Goal: Transaction & Acquisition: Book appointment/travel/reservation

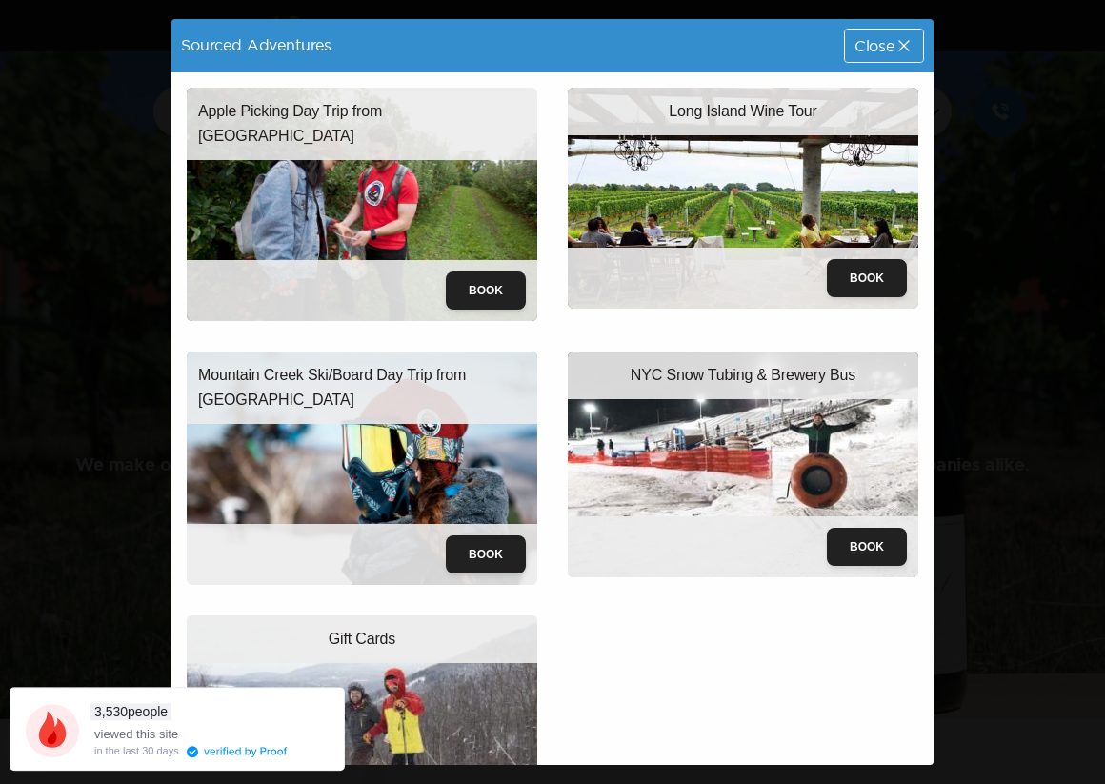
click at [483, 253] on img at bounding box center [362, 204] width 350 height 233
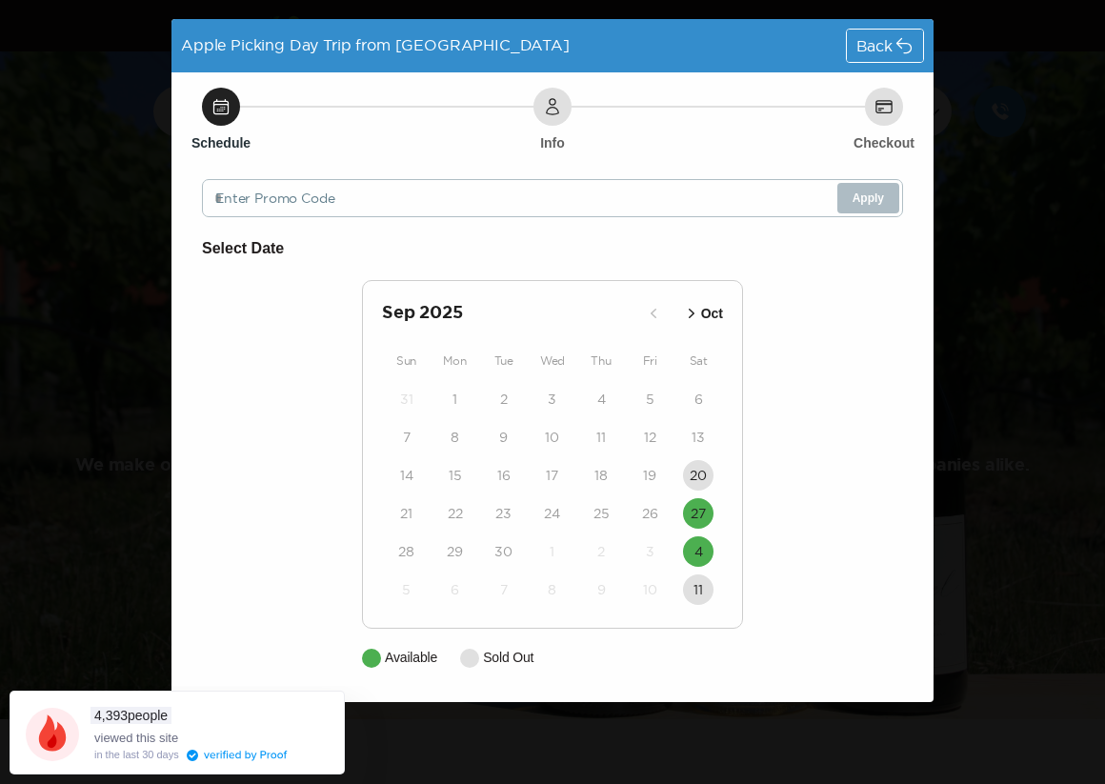
click at [876, 33] on div "Back" at bounding box center [885, 46] width 76 height 32
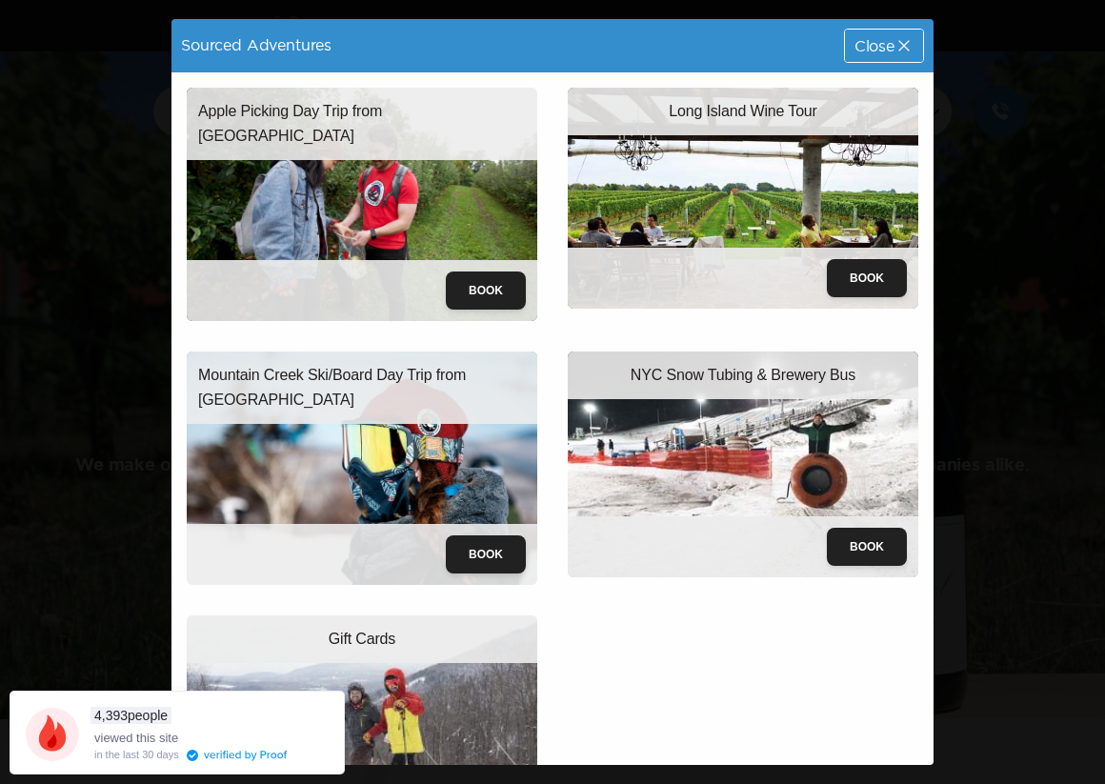
click at [874, 39] on span "Close" at bounding box center [874, 45] width 40 height 15
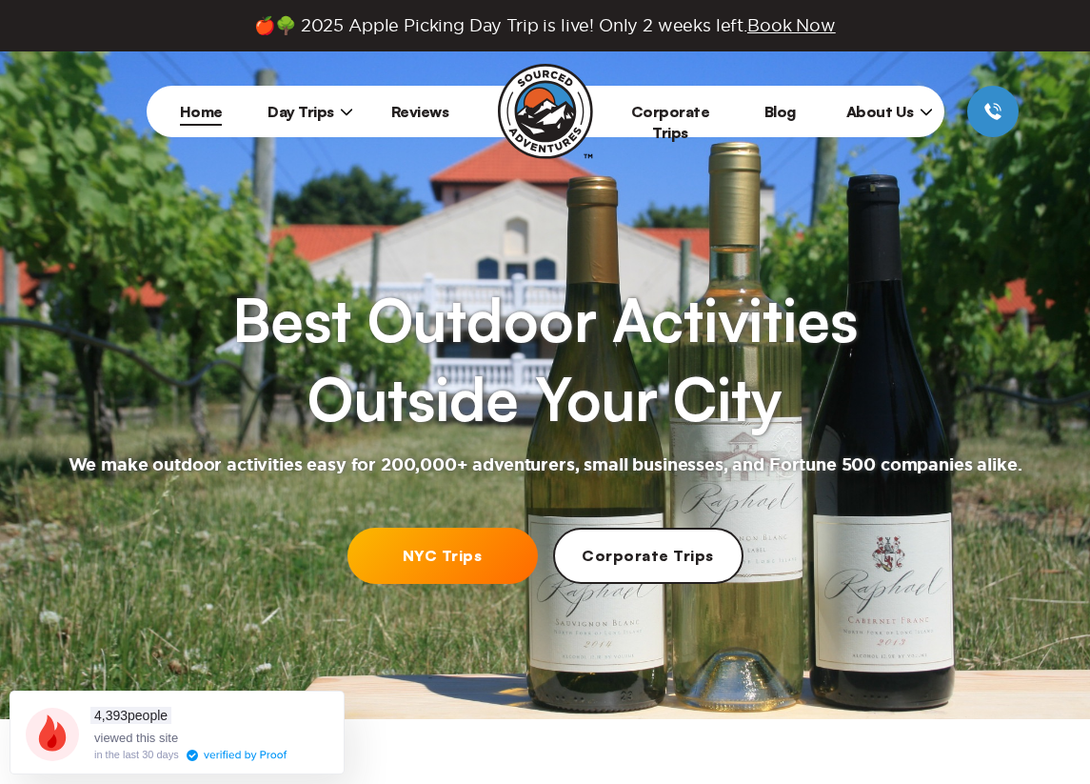
click at [282, 110] on span "Day Trips" at bounding box center [311, 111] width 86 height 19
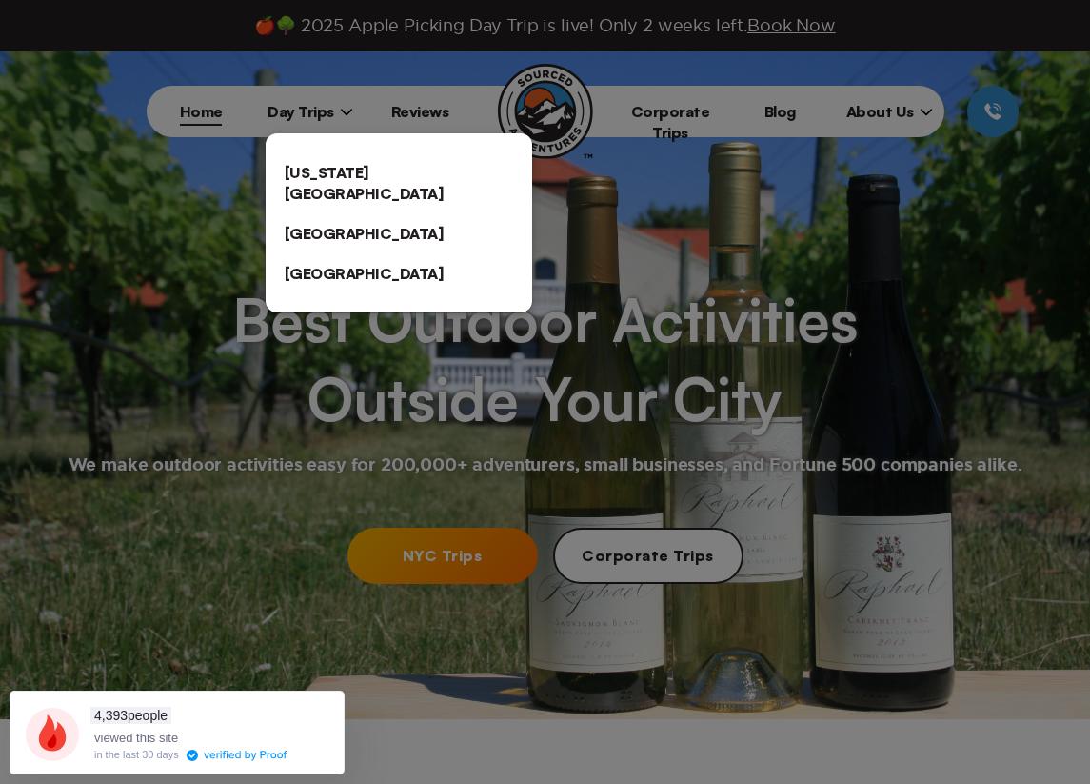
click at [349, 168] on link "[US_STATE][GEOGRAPHIC_DATA]" at bounding box center [399, 182] width 267 height 61
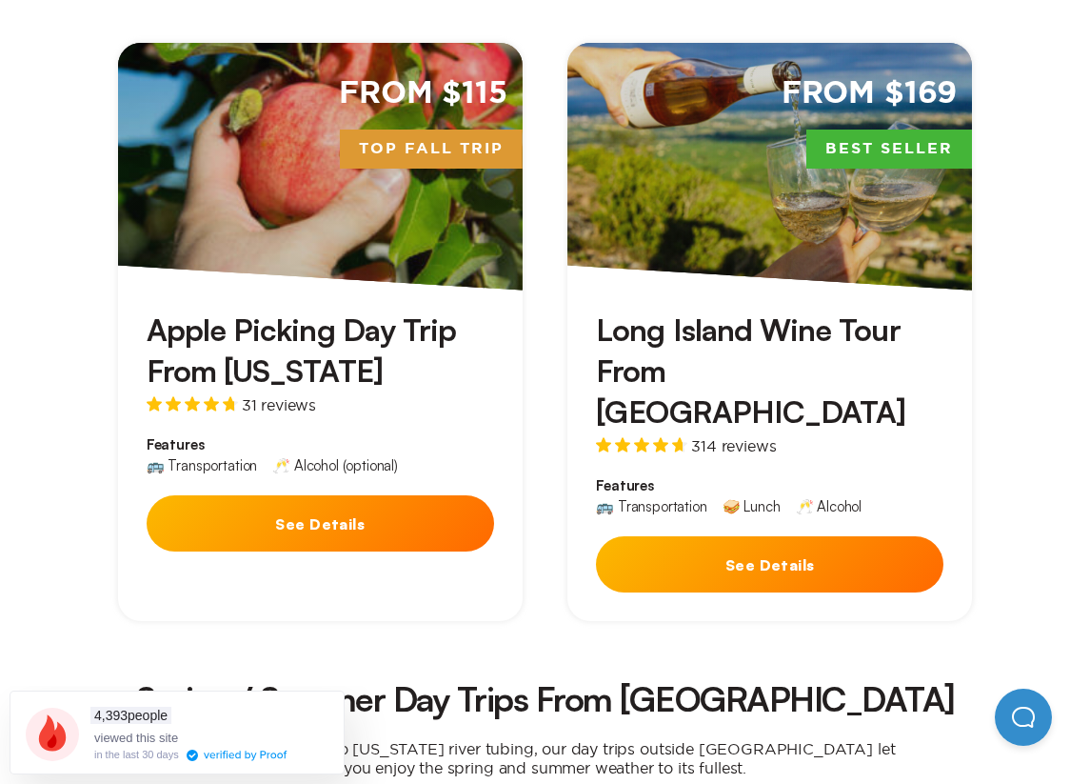
click at [412, 393] on div "Apple Picking Day Trip From [US_STATE] 31 reviews Features 🚌 Transportation 🥂 A…" at bounding box center [320, 435] width 405 height 290
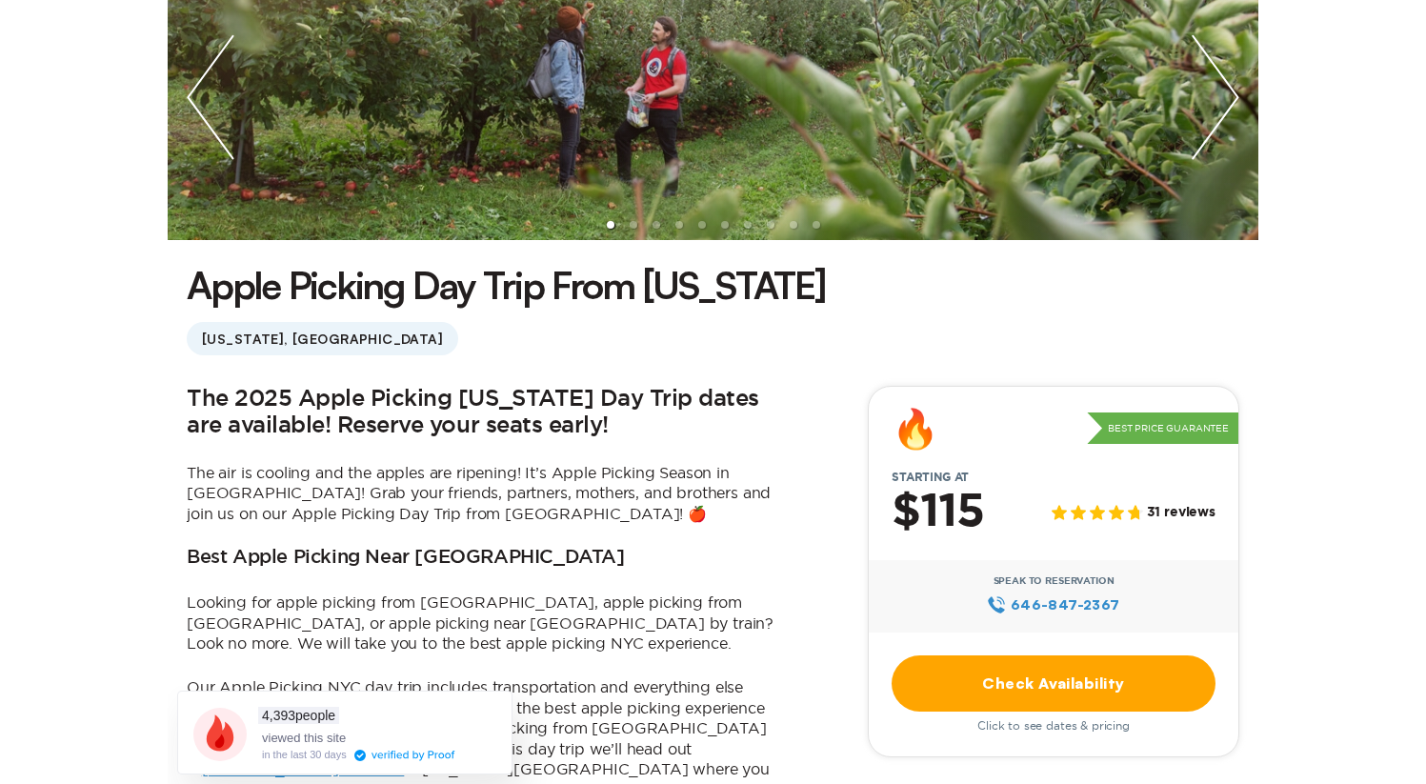
scroll to position [386, 0]
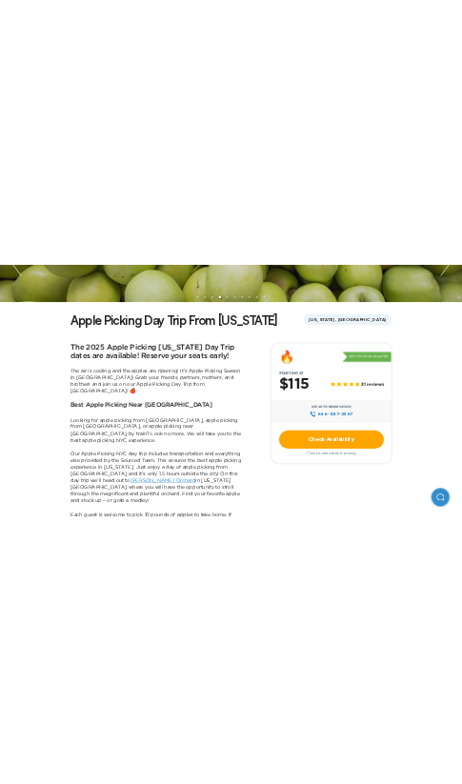
scroll to position [406, 0]
